Goal: Book appointment/travel/reservation

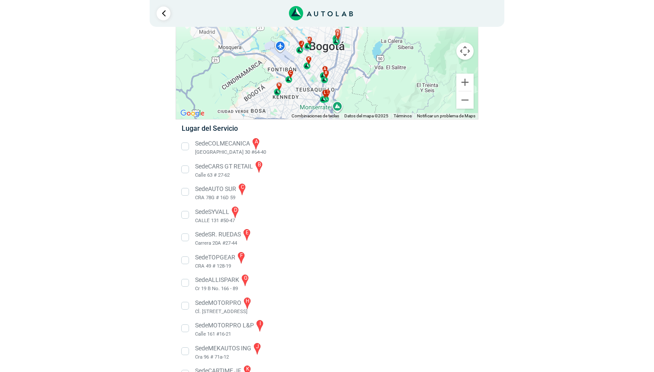
scroll to position [60, 0]
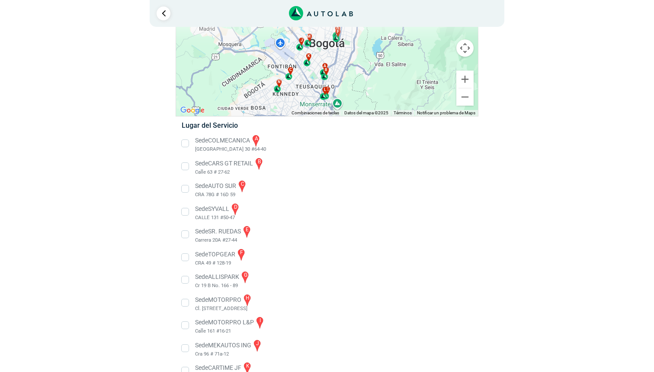
drag, startPoint x: 255, startPoint y: 162, endPoint x: 210, endPoint y: 161, distance: 45.4
click at [210, 161] on li "Sede CARS GT RETAIL b Calle 63 # 27-62" at bounding box center [326, 166] width 303 height 19
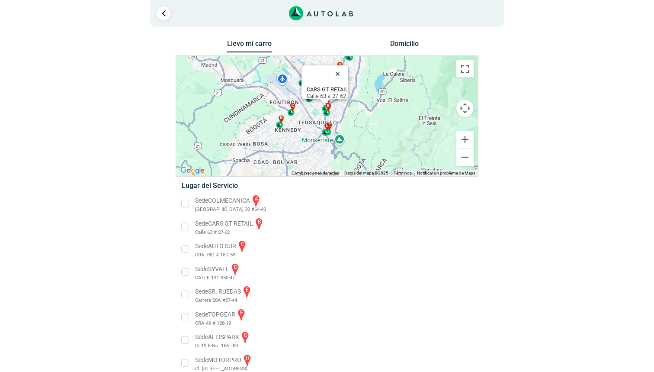
click at [343, 69] on button "Cerrar" at bounding box center [339, 73] width 21 height 21
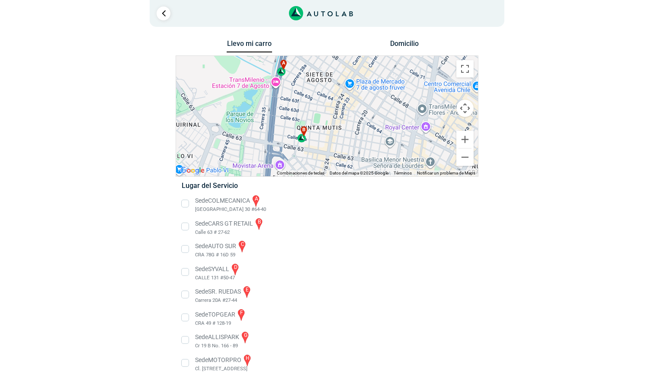
click at [304, 142] on div "b" at bounding box center [303, 134] width 10 height 16
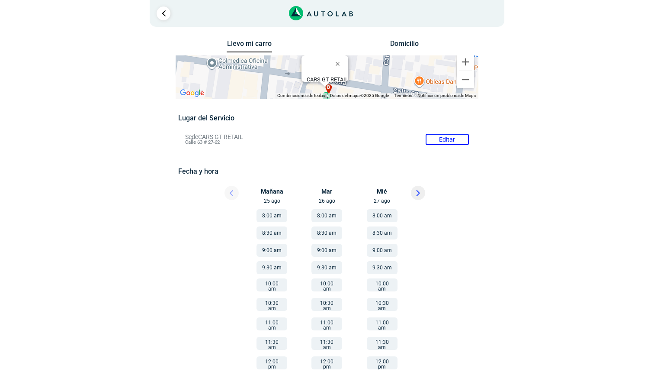
click at [269, 248] on button "9:00 am" at bounding box center [271, 250] width 31 height 13
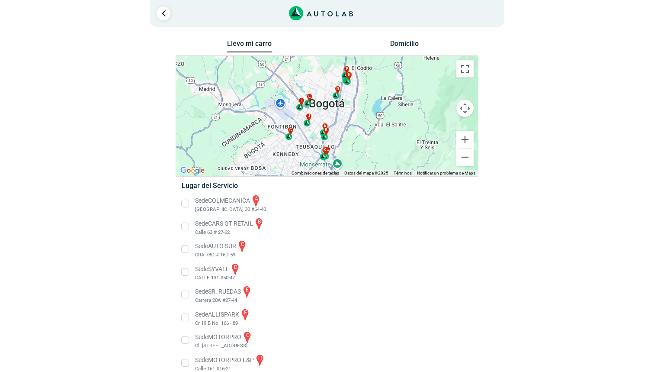
click at [184, 224] on li "Sede CARS GT RETAIL b Calle 63 # 27-62" at bounding box center [326, 226] width 303 height 19
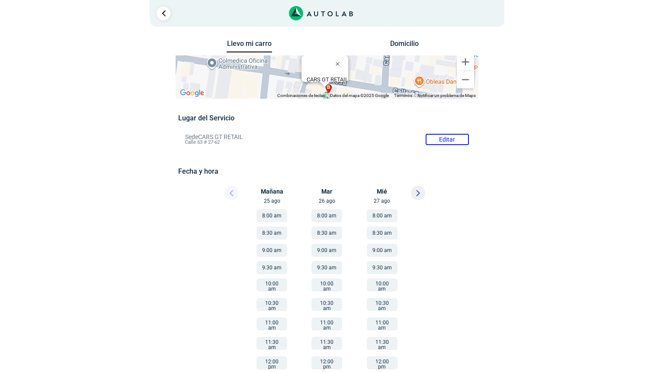
click at [275, 251] on button "9:00 am" at bounding box center [271, 250] width 31 height 13
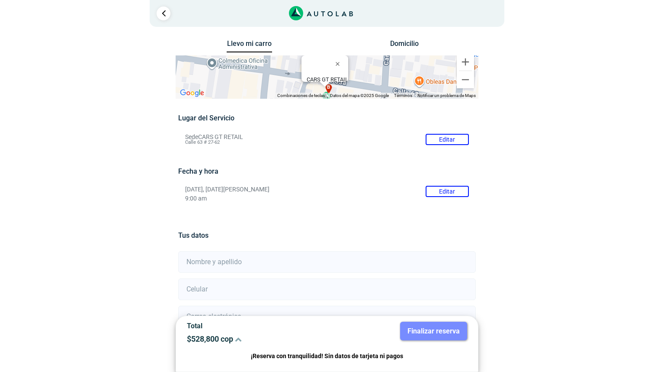
scroll to position [97, 0]
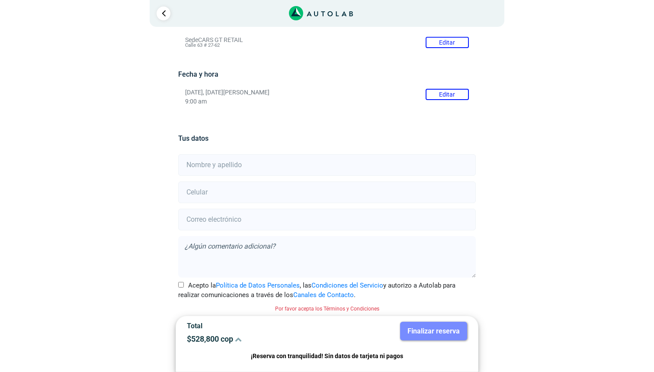
type input "k"
type input "[PERSON_NAME]"
click at [241, 186] on input "number" at bounding box center [326, 192] width 297 height 22
type input "3125443568"
